Goal: Information Seeking & Learning: Find specific fact

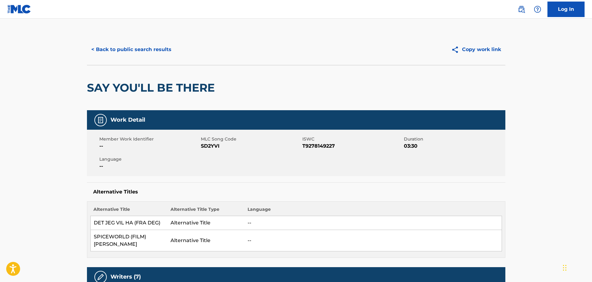
click at [125, 52] on button "< Back to public search results" at bounding box center [131, 49] width 89 height 15
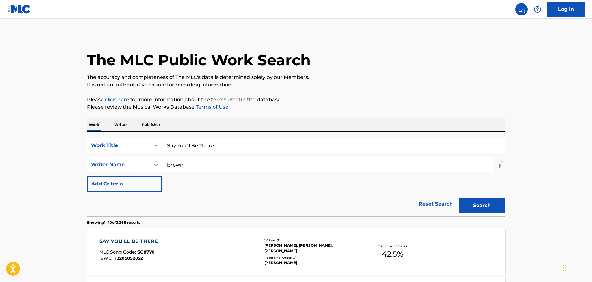
click at [251, 148] on input "Say You'll Be There" at bounding box center [333, 145] width 343 height 15
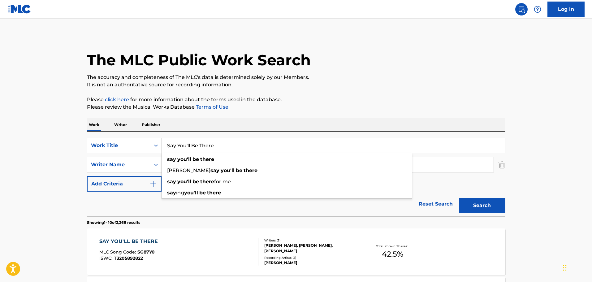
paste input "[DATE] Chameleon"
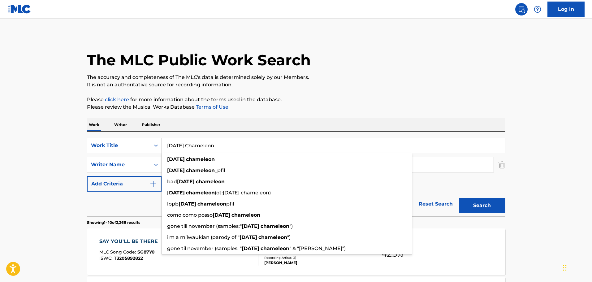
type input "[DATE] Chameleon"
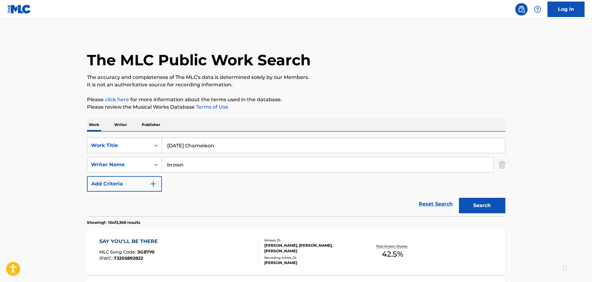
click at [219, 168] on input "brown" at bounding box center [328, 164] width 332 height 15
click at [218, 167] on input "brown" at bounding box center [328, 164] width 332 height 15
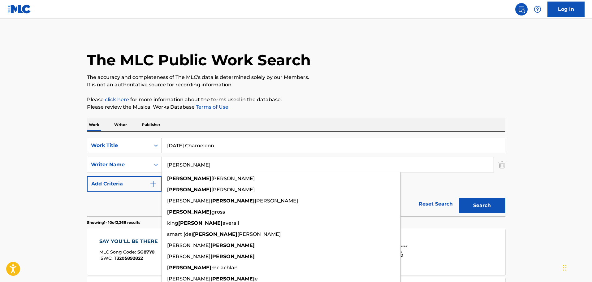
type input "[PERSON_NAME]"
click at [459, 198] on button "Search" at bounding box center [482, 205] width 46 height 15
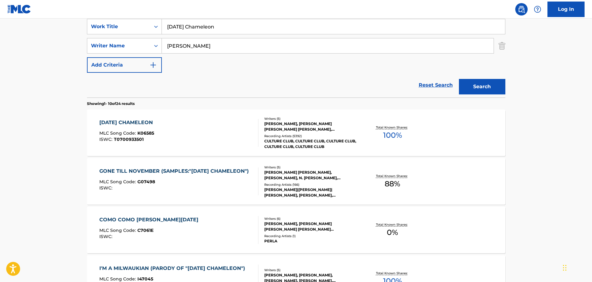
scroll to position [124, 0]
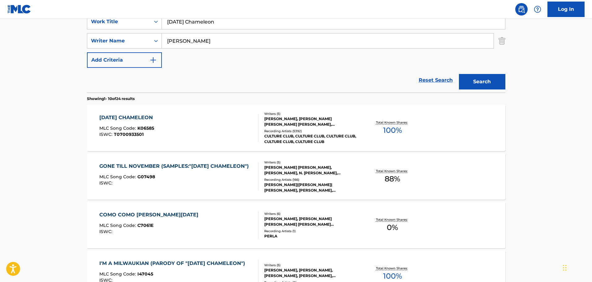
click at [314, 122] on div "[PERSON_NAME], [PERSON_NAME] [PERSON_NAME] [PERSON_NAME], [PERSON_NAME], [PERSO…" at bounding box center [310, 121] width 93 height 11
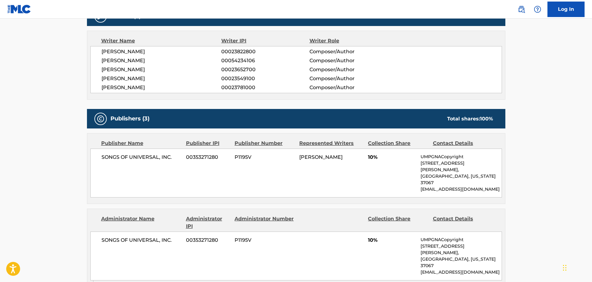
scroll to position [248, 0]
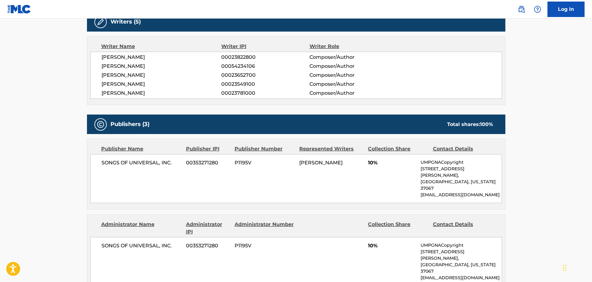
click at [49, 122] on main "< Back to public search results Copy work link [DATE] CHAMELEON Work Detail Mem…" at bounding box center [296, 224] width 592 height 907
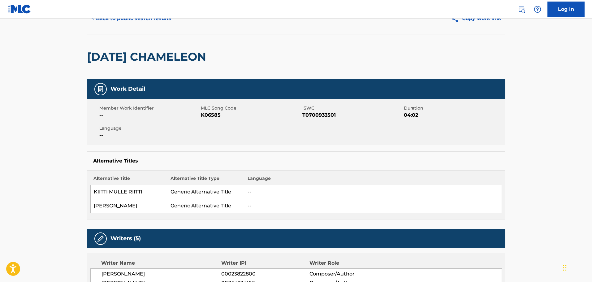
scroll to position [0, 0]
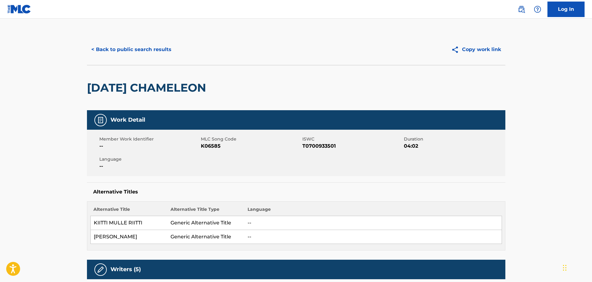
click at [122, 52] on button "< Back to public search results" at bounding box center [131, 49] width 89 height 15
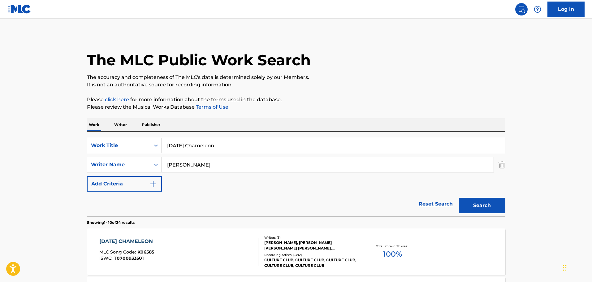
click at [228, 146] on input "[DATE] Chameleon" at bounding box center [333, 145] width 343 height 15
click at [227, 145] on input "[DATE] Chameleon" at bounding box center [333, 145] width 343 height 15
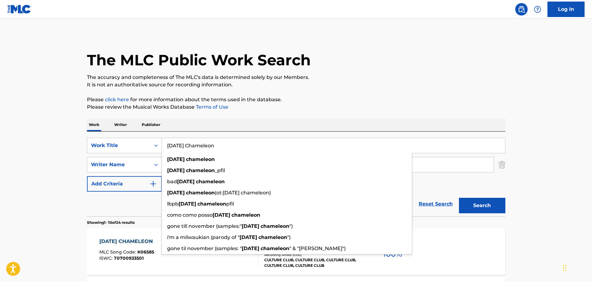
click at [227, 145] on input "[DATE] Chameleon" at bounding box center [333, 145] width 343 height 15
paste input "Motownphilly"
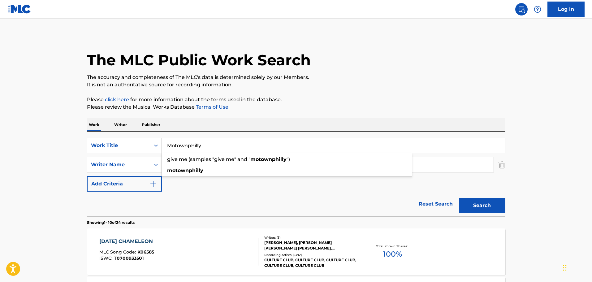
type input "Motownphilly"
click at [194, 162] on input "[PERSON_NAME]" at bounding box center [328, 164] width 332 height 15
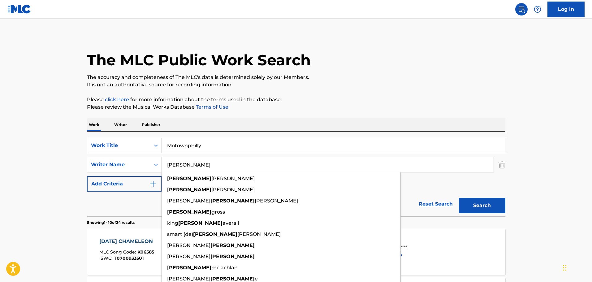
click at [194, 162] on input "[PERSON_NAME]" at bounding box center [328, 164] width 332 height 15
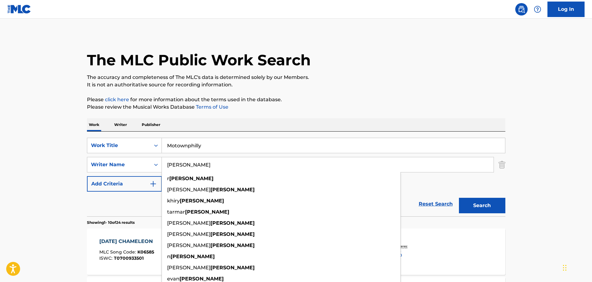
type input "[PERSON_NAME]"
click at [459, 198] on button "Search" at bounding box center [482, 205] width 46 height 15
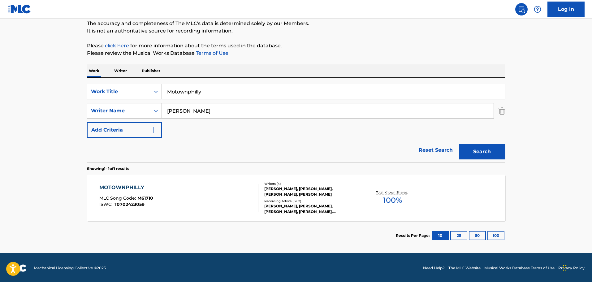
scroll to position [55, 0]
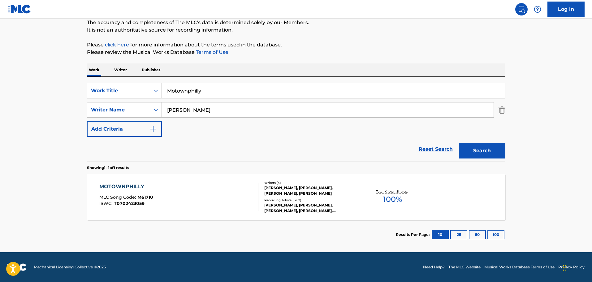
click at [302, 189] on div "[PERSON_NAME], [PERSON_NAME], [PERSON_NAME], [PERSON_NAME]" at bounding box center [310, 190] width 93 height 11
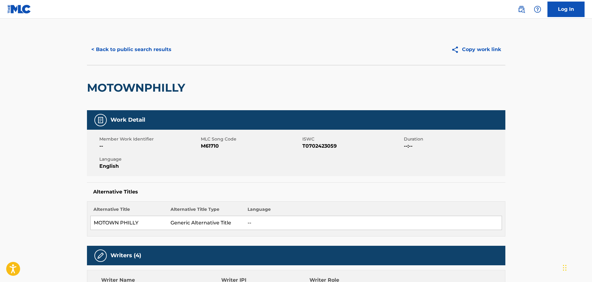
click at [153, 59] on div "< Back to public search results Copy work link" at bounding box center [296, 49] width 418 height 31
